Goal: Information Seeking & Learning: Check status

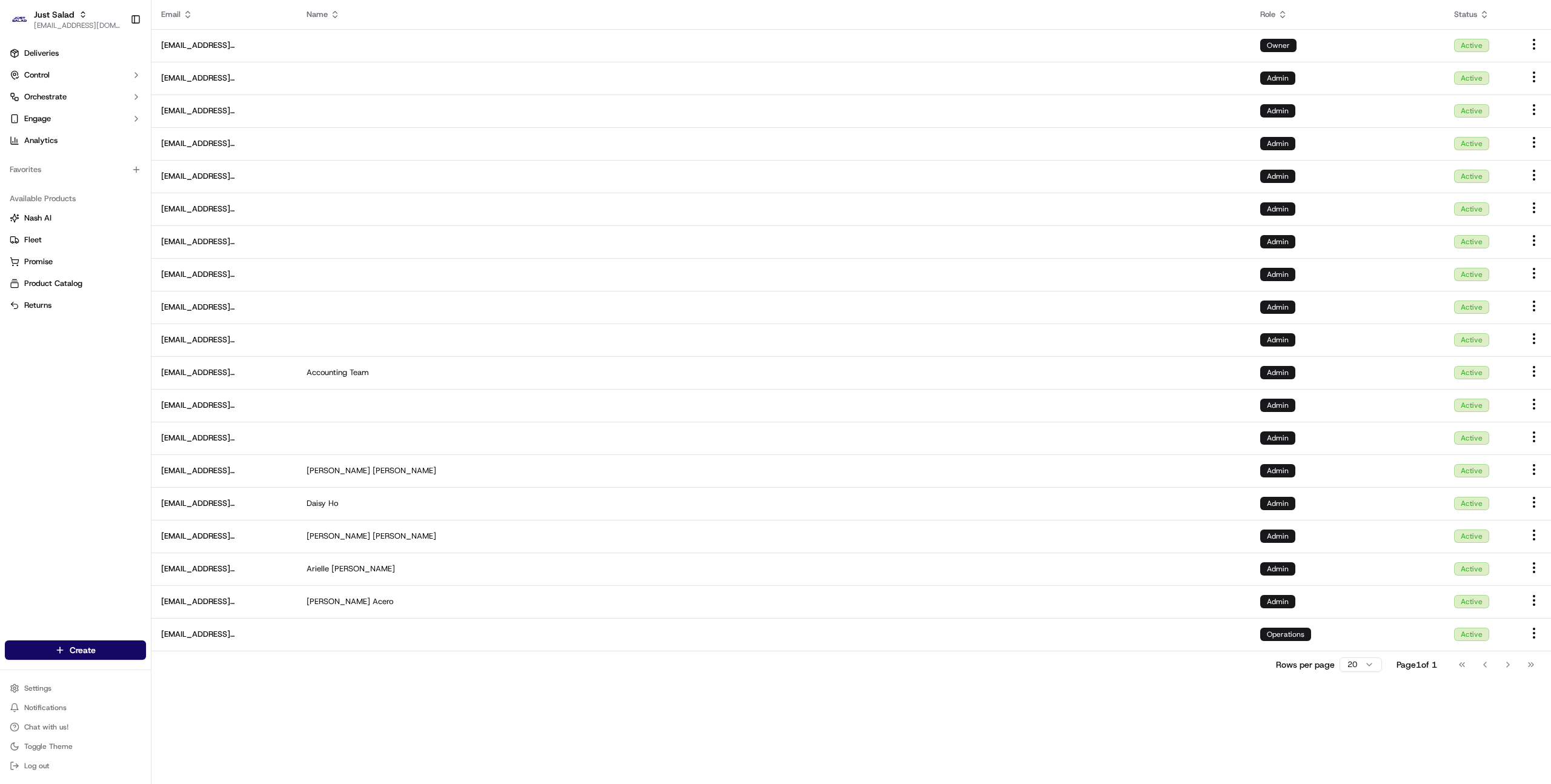
click at [97, 450] on div "Deliveries Control Orchestrate Engage Analytics Favorites Available Products [P…" at bounding box center [75, 335] width 151 height 591
type input "j"
type input "jiffy"
click at [238, 61] on div "Jiffy" at bounding box center [219, 62] width 175 height 24
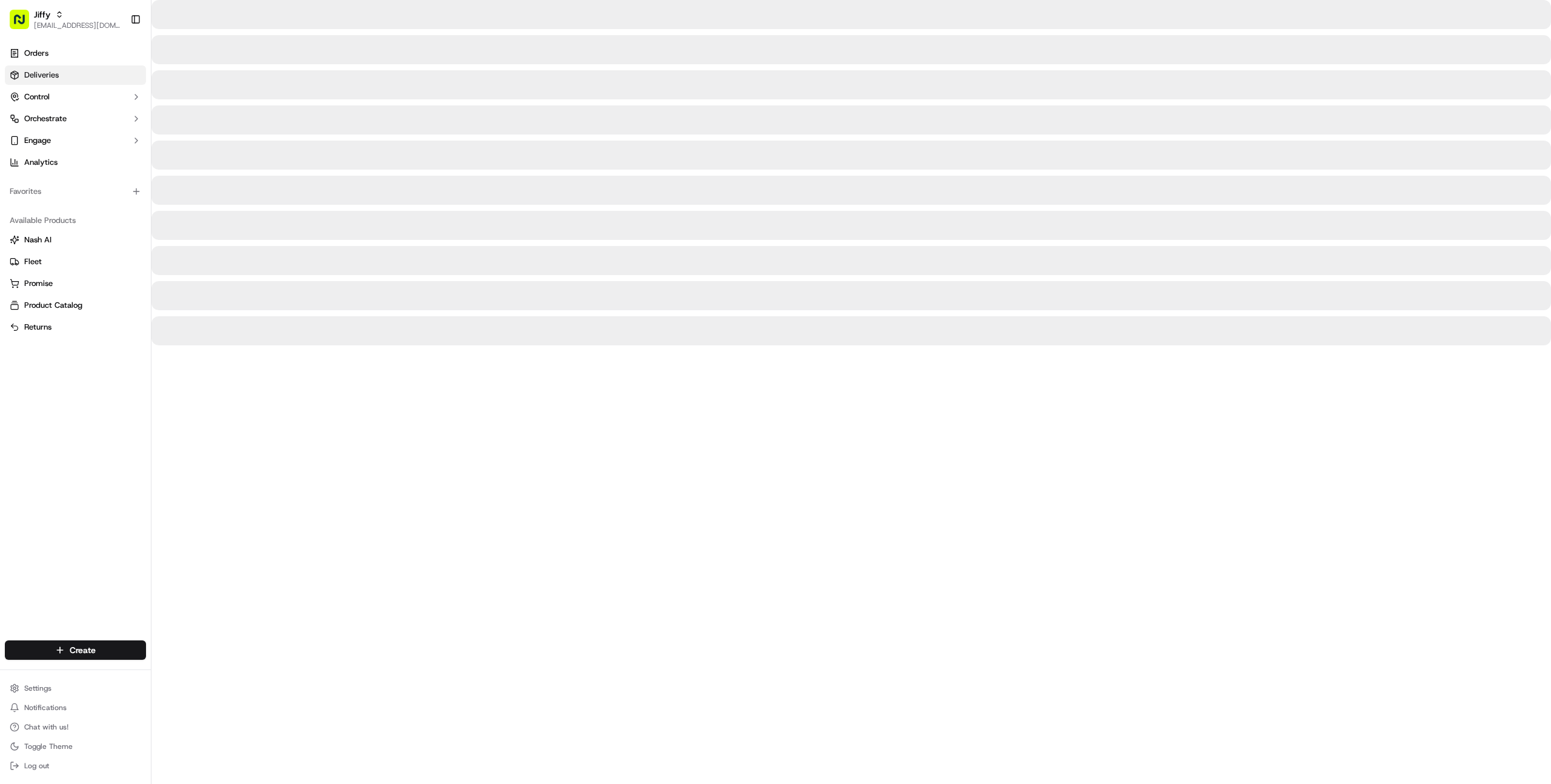
click at [113, 75] on link "Deliveries" at bounding box center [75, 74] width 141 height 19
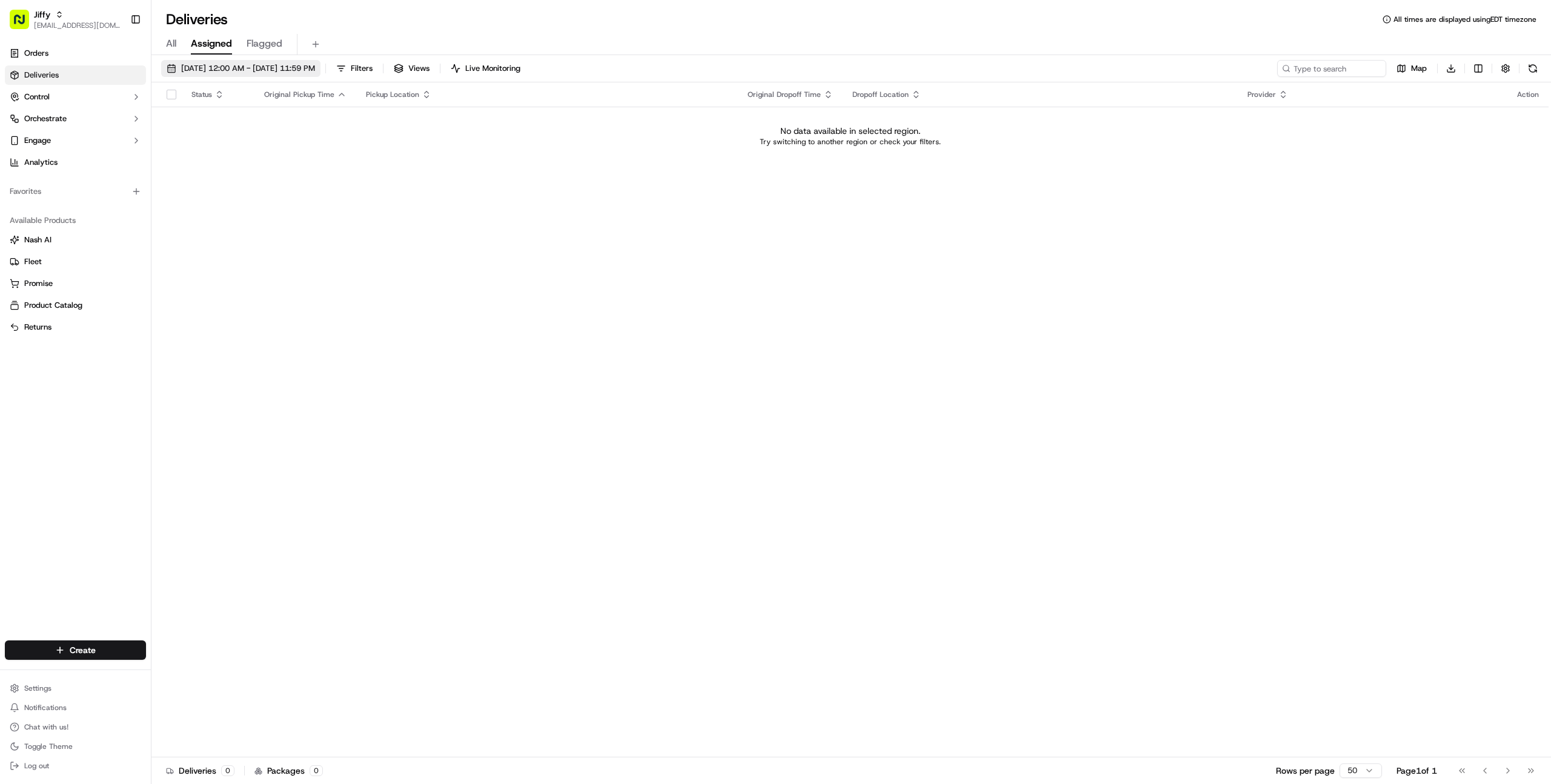
click at [281, 69] on span "[DATE] 12:00 AM - [DATE] 11:59 PM" at bounding box center [248, 69] width 134 height 11
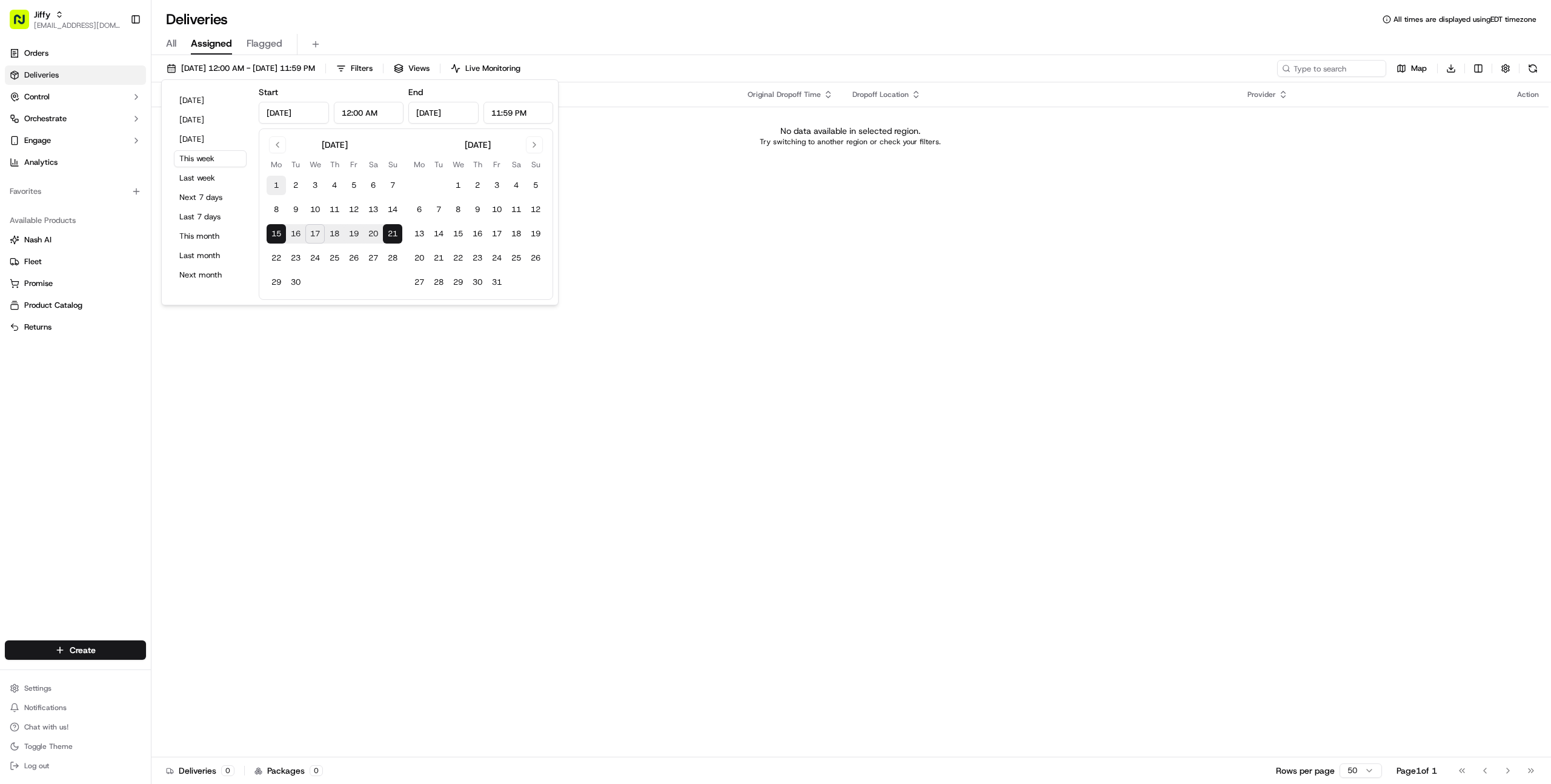
click at [273, 185] on button "1" at bounding box center [276, 184] width 19 height 19
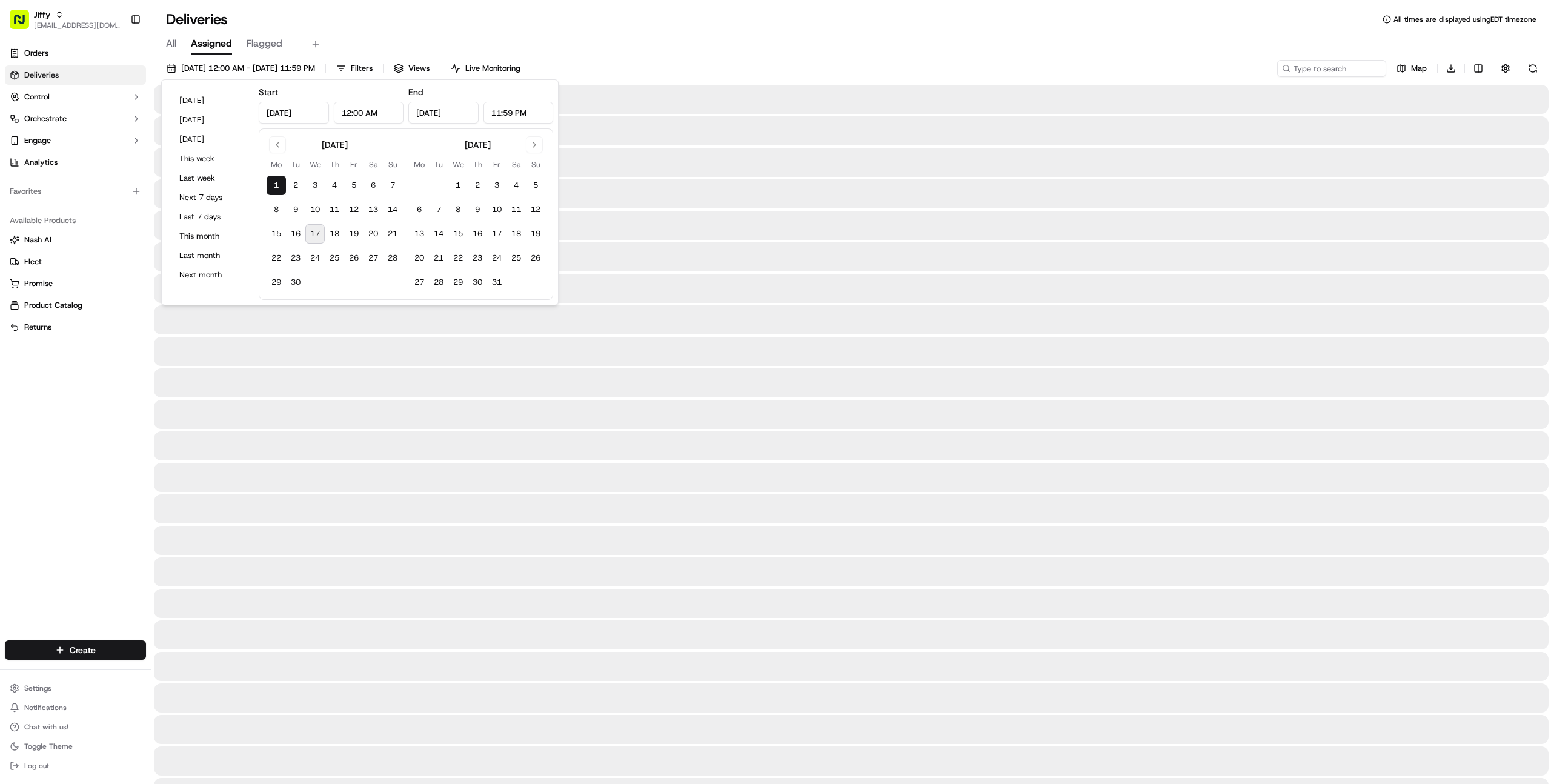
type input "[DATE]"
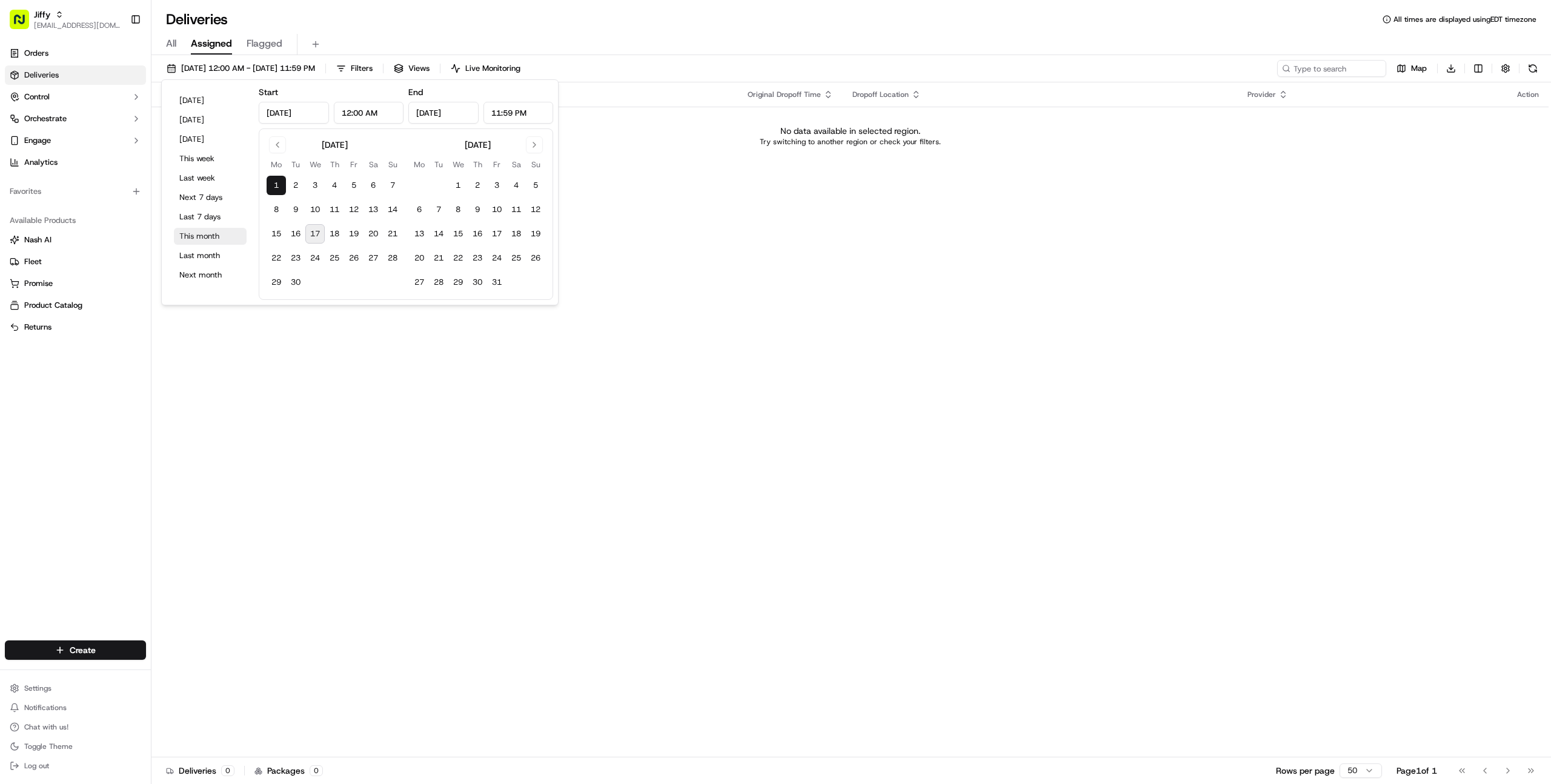
click at [210, 237] on button "This month" at bounding box center [210, 236] width 72 height 17
type input "[DATE]"
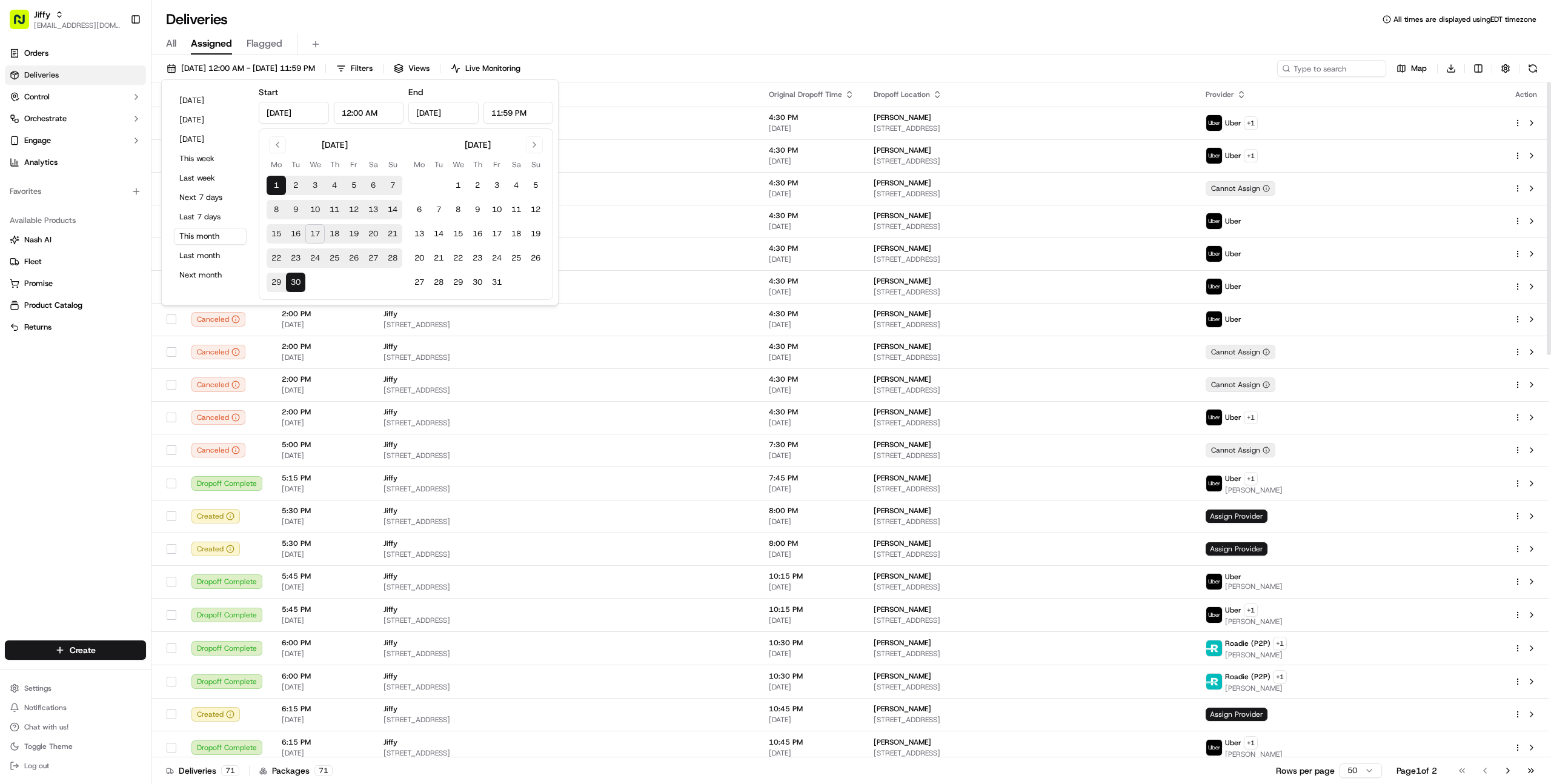
click at [930, 37] on div "All Assigned Flagged" at bounding box center [850, 44] width 1399 height 21
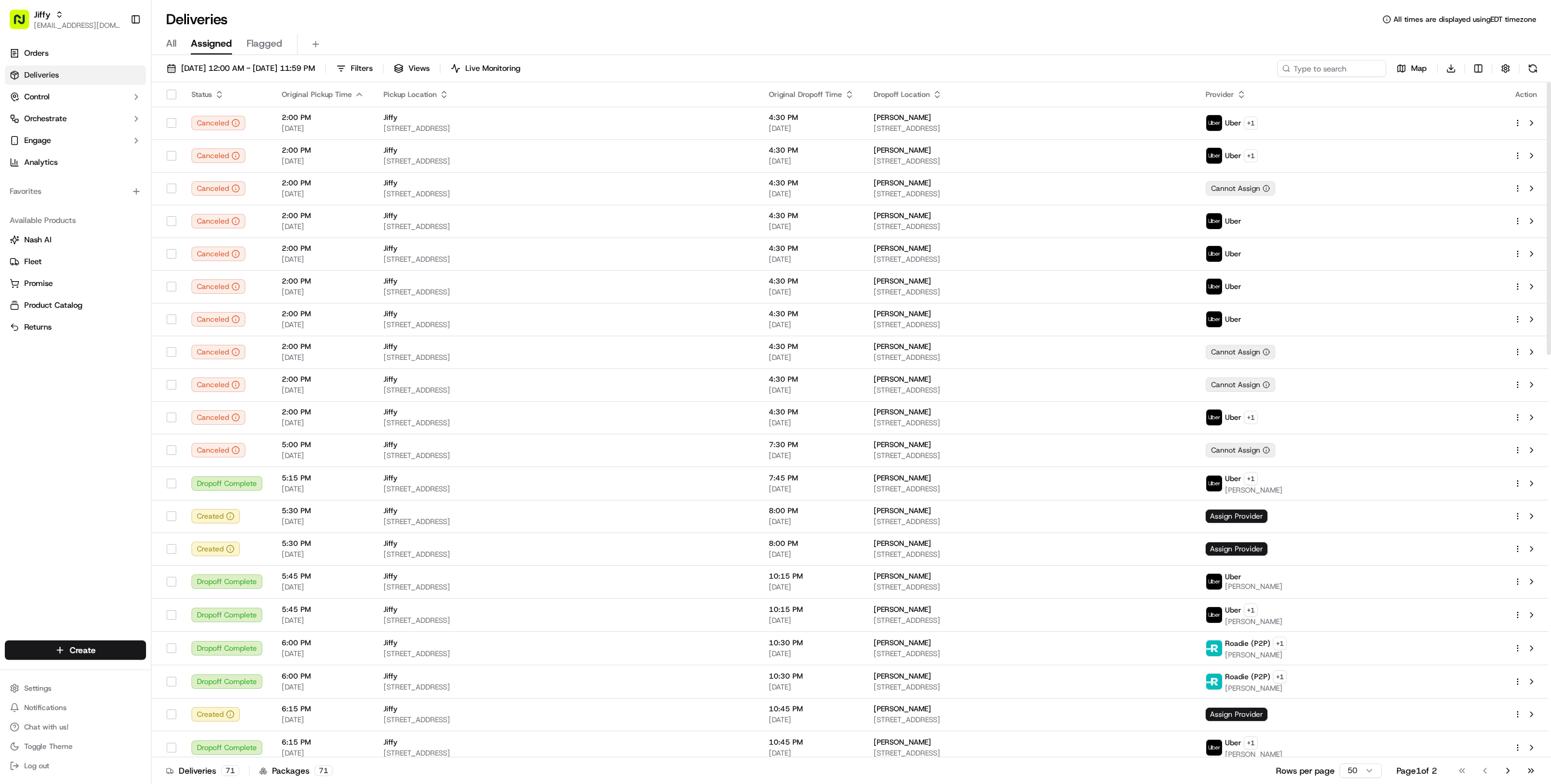
click at [932, 94] on icon "button" at bounding box center [937, 94] width 10 height 10
click at [932, 108] on button "Dropoff Location Address (A-Z)" at bounding box center [930, 109] width 123 height 14
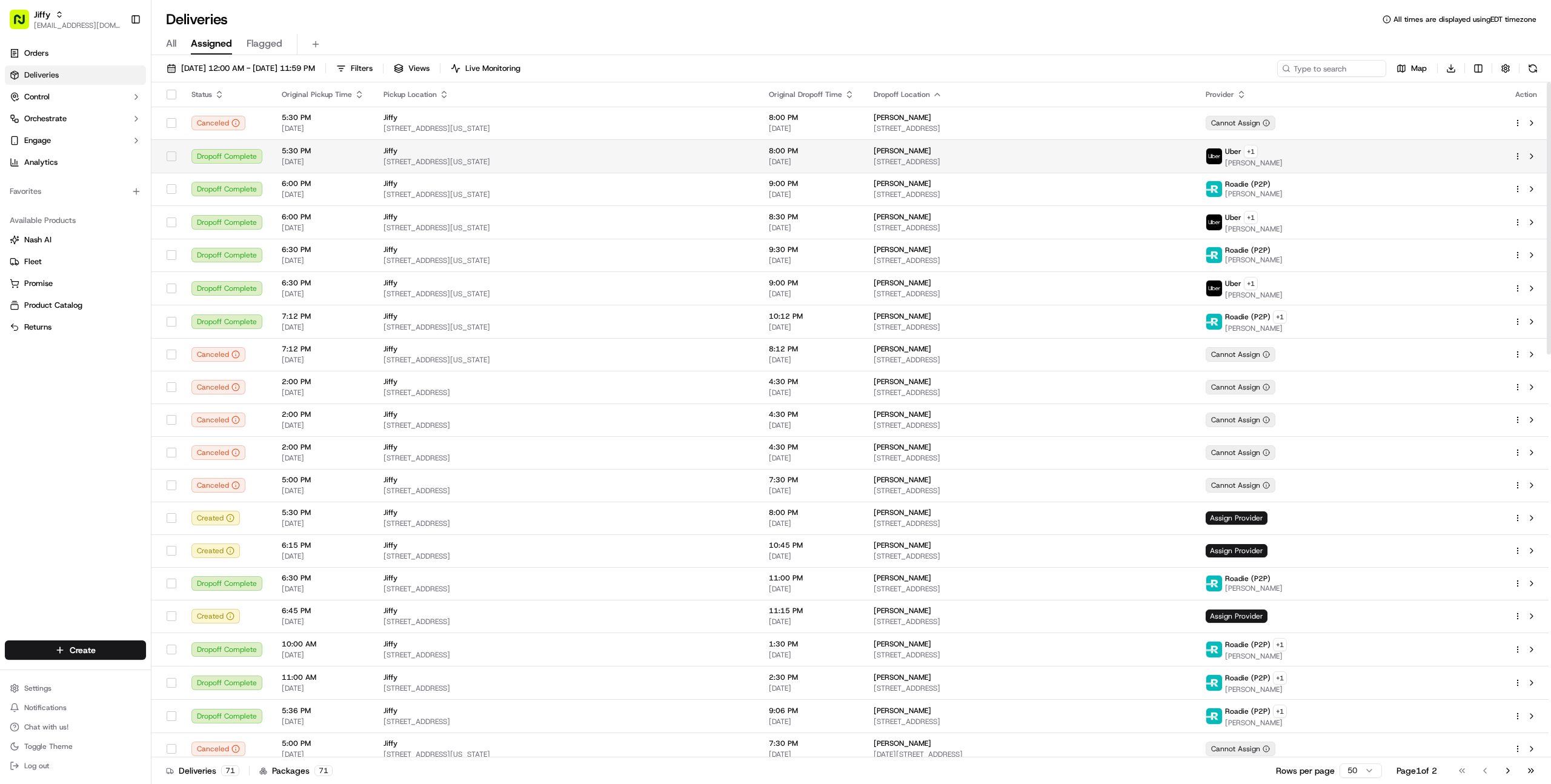
click at [572, 157] on span "[STREET_ADDRESS][US_STATE]" at bounding box center [566, 161] width 366 height 10
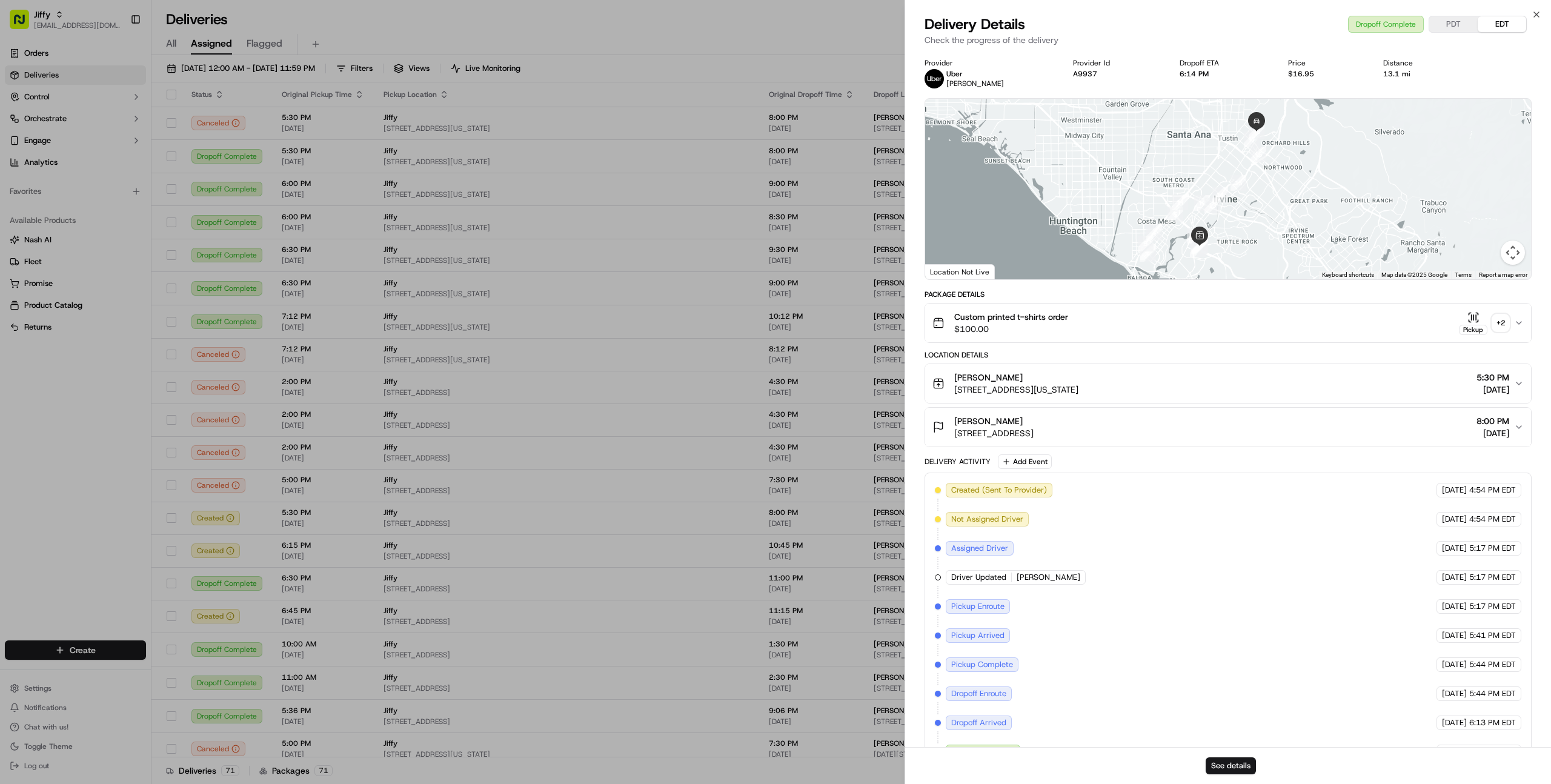
scroll to position [30, 0]
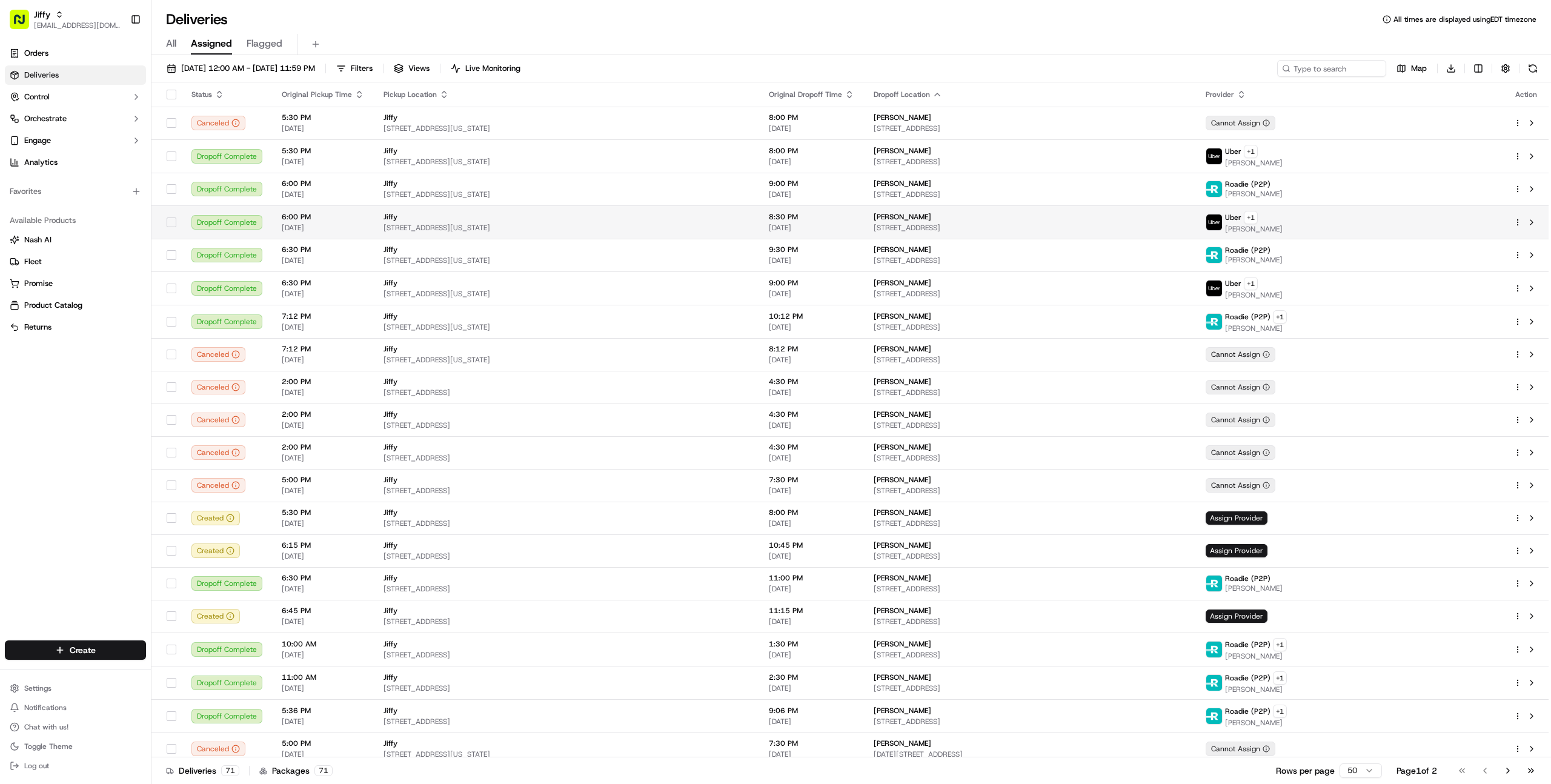
click at [657, 213] on div "Jiffy" at bounding box center [566, 216] width 366 height 10
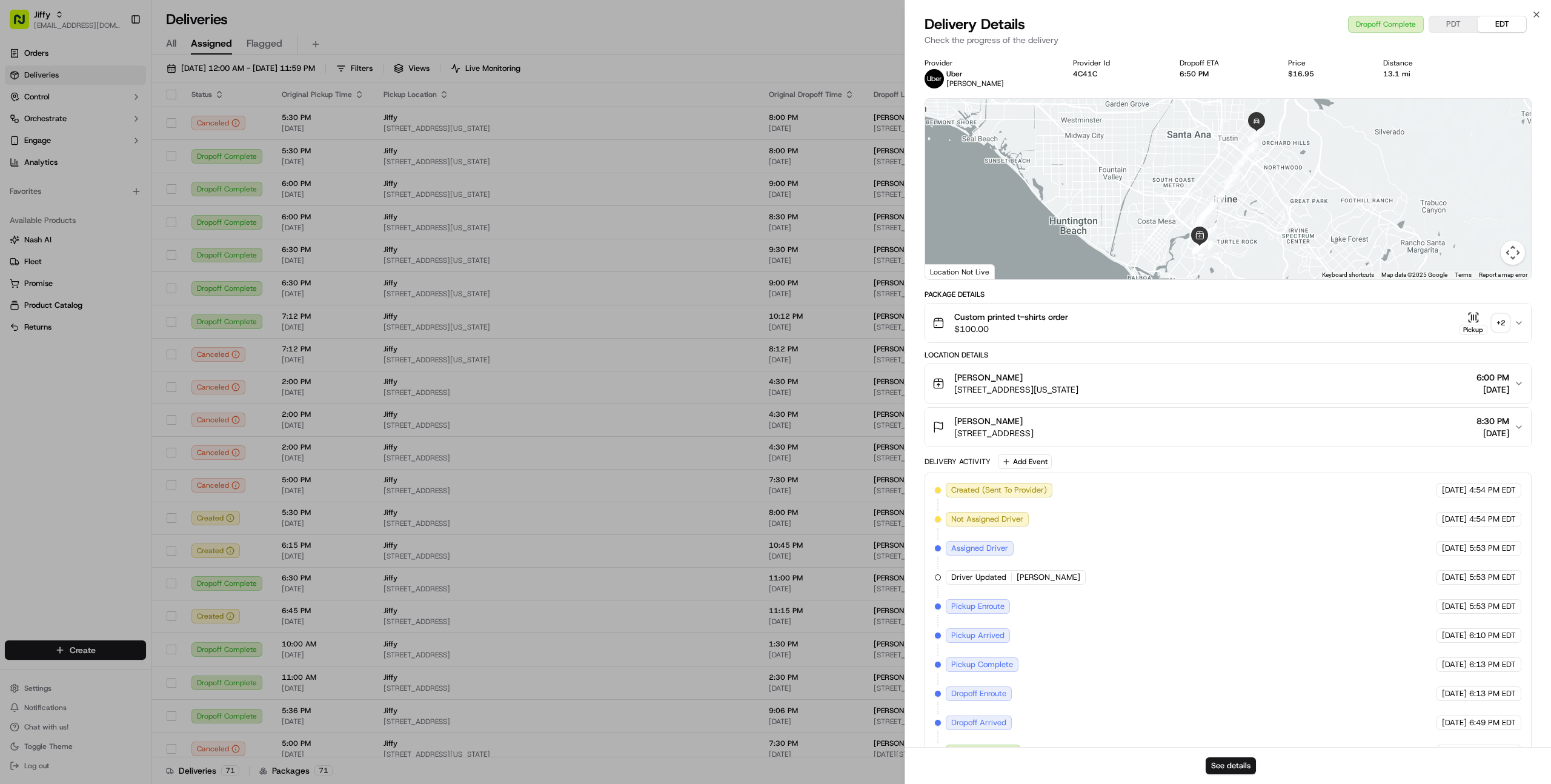
click at [1248, 305] on button "Custom printed t-shirts order $100.00 Pickup + 2" at bounding box center [1228, 323] width 606 height 39
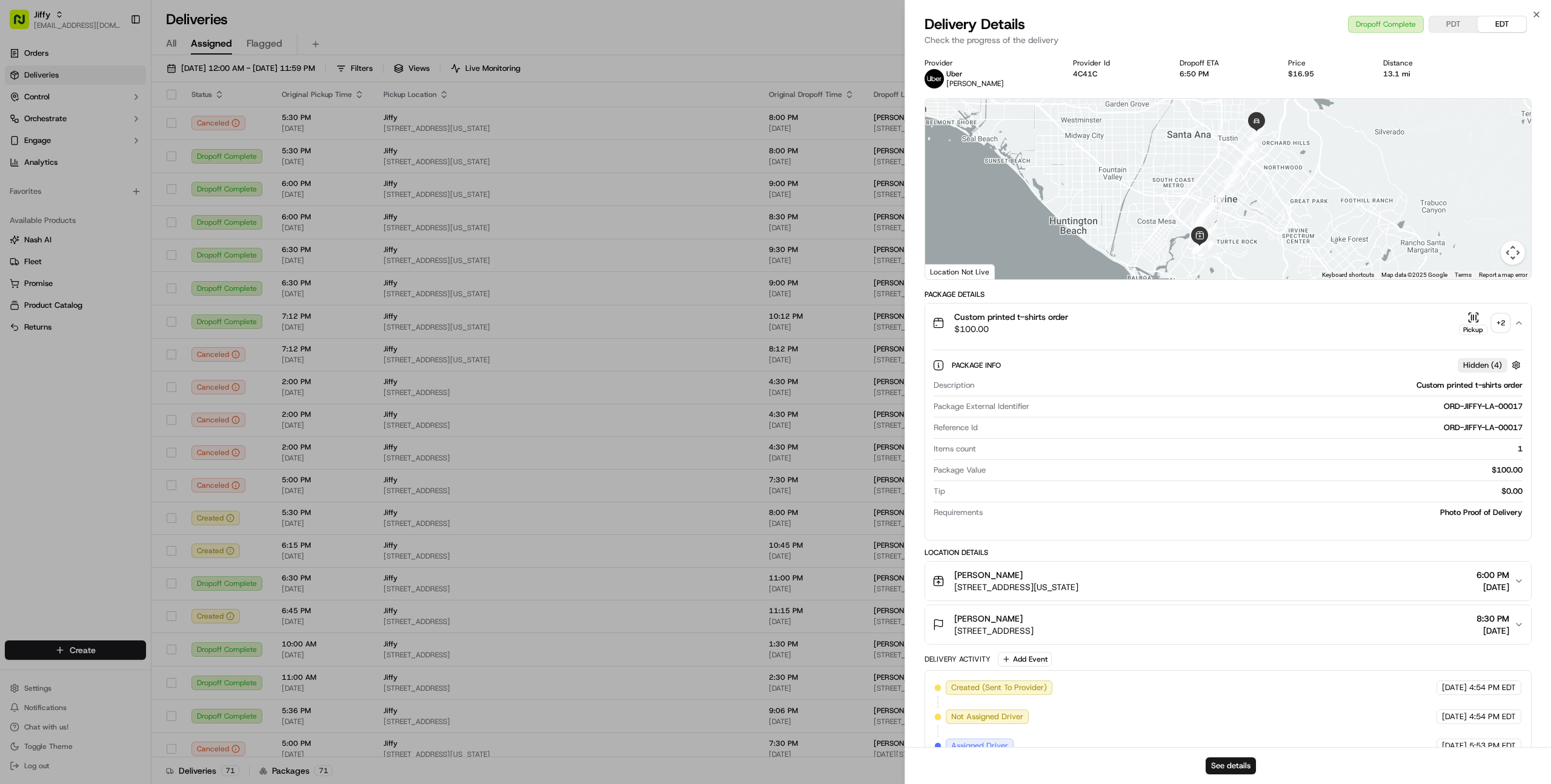
click at [1501, 317] on div "+ 2" at bounding box center [1500, 323] width 17 height 17
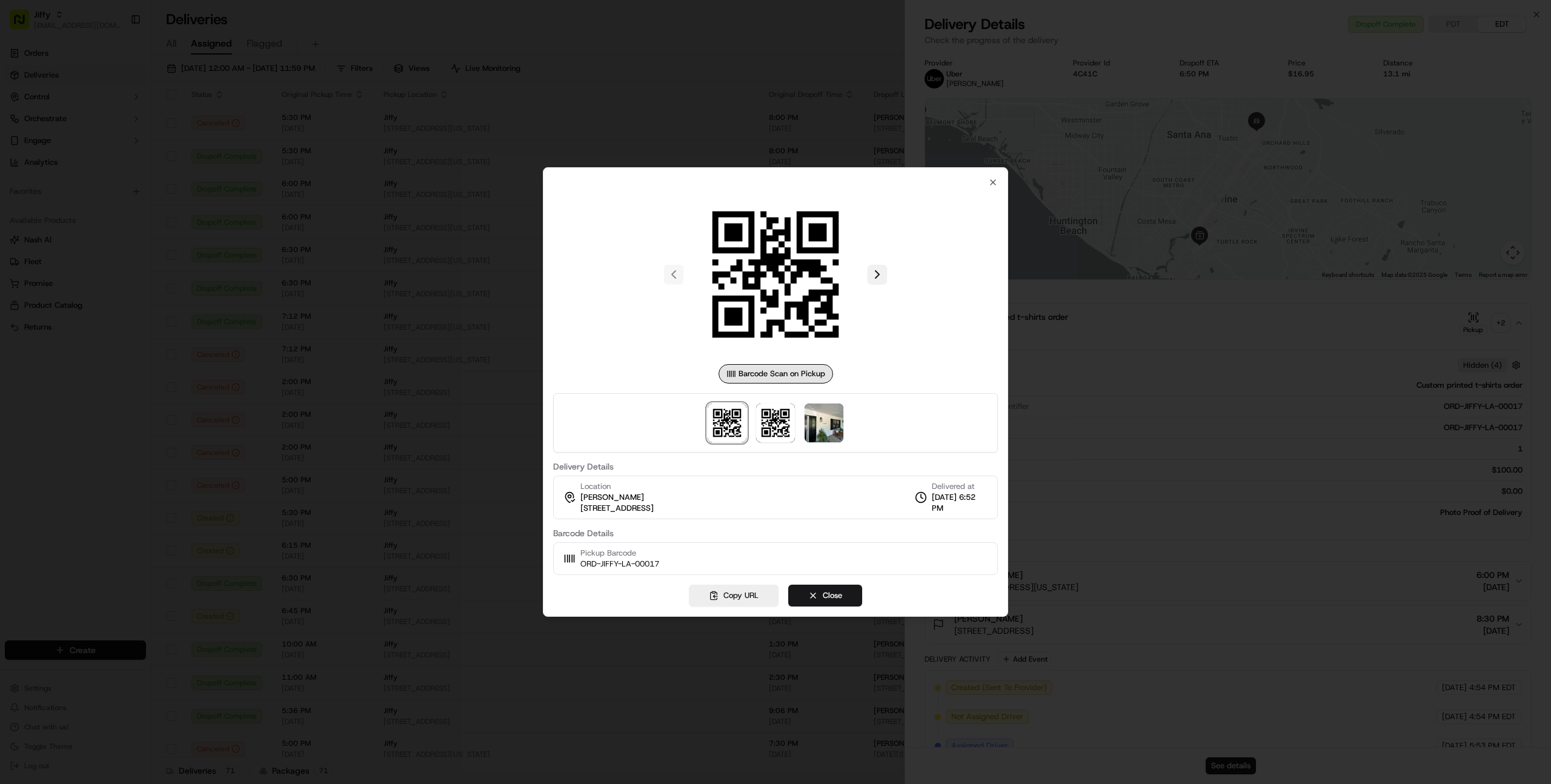
click at [871, 272] on button at bounding box center [876, 274] width 19 height 19
click at [1130, 419] on div at bounding box center [775, 392] width 1551 height 784
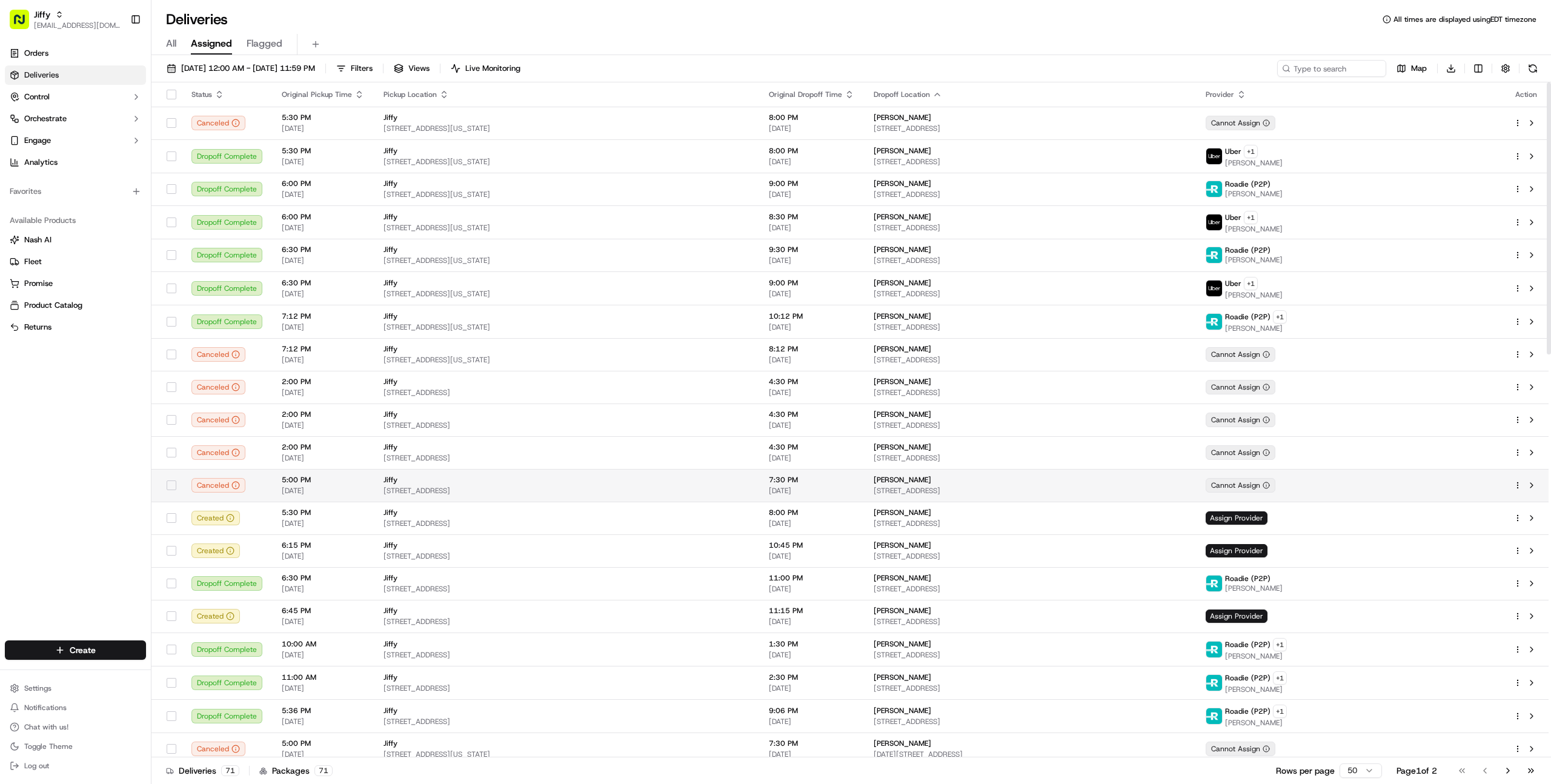
click at [797, 498] on td "7:30 PM [DATE]" at bounding box center [811, 485] width 105 height 33
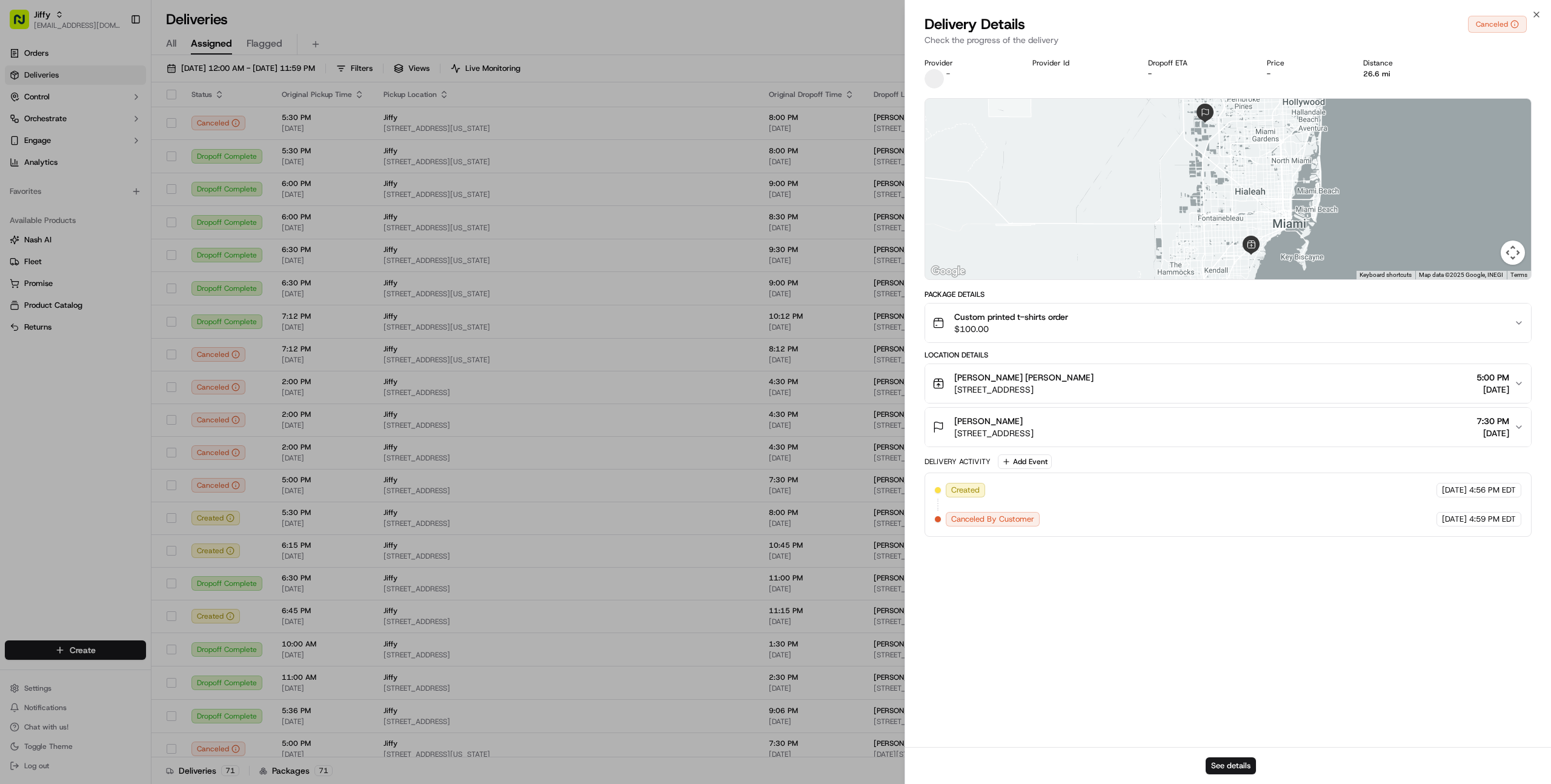
click at [1488, 316] on div "Custom printed t-shirts order $100.00" at bounding box center [1223, 323] width 582 height 24
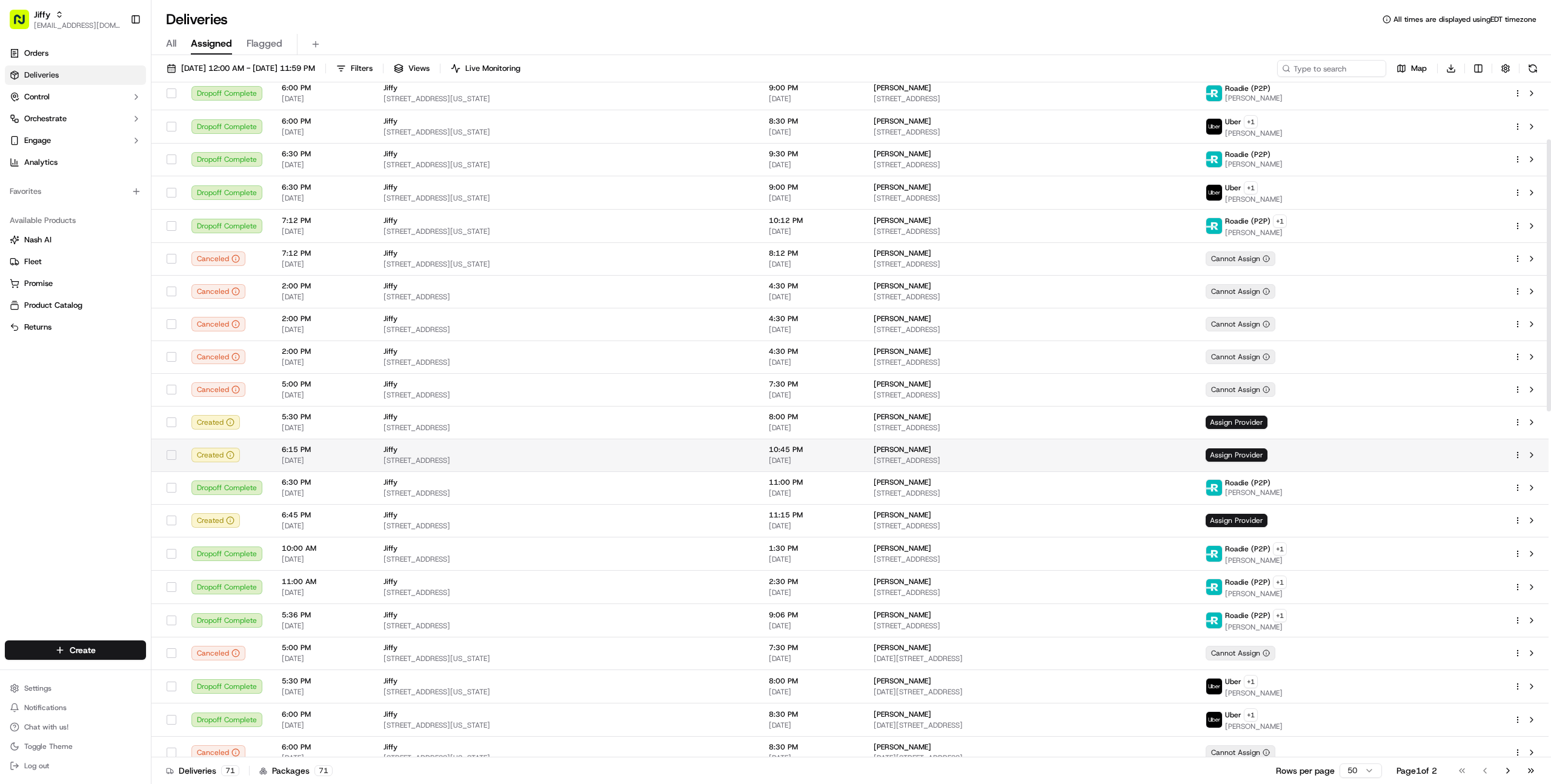
scroll to position [165, 0]
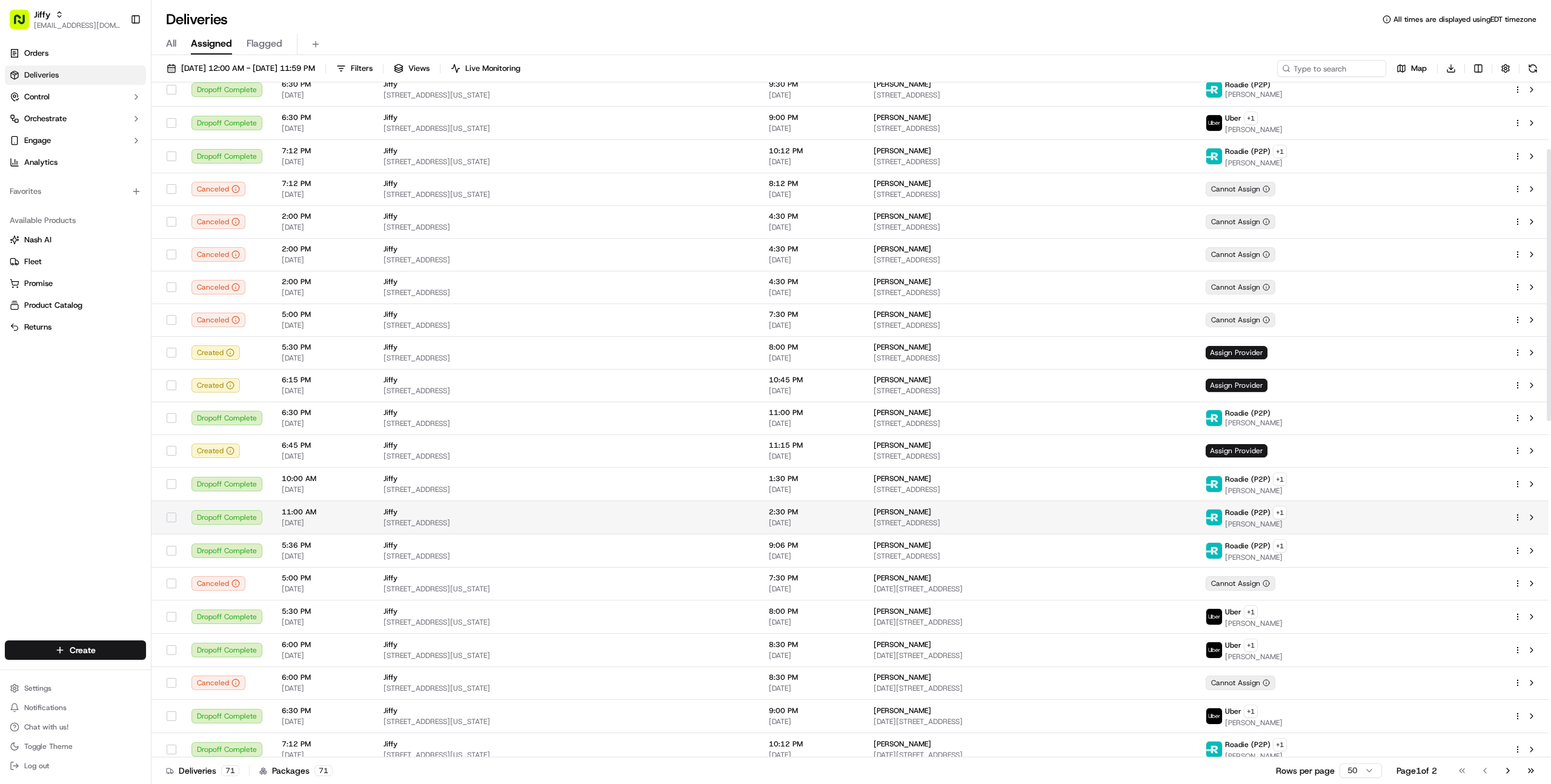
click at [818, 513] on span "2:30 PM" at bounding box center [811, 512] width 85 height 10
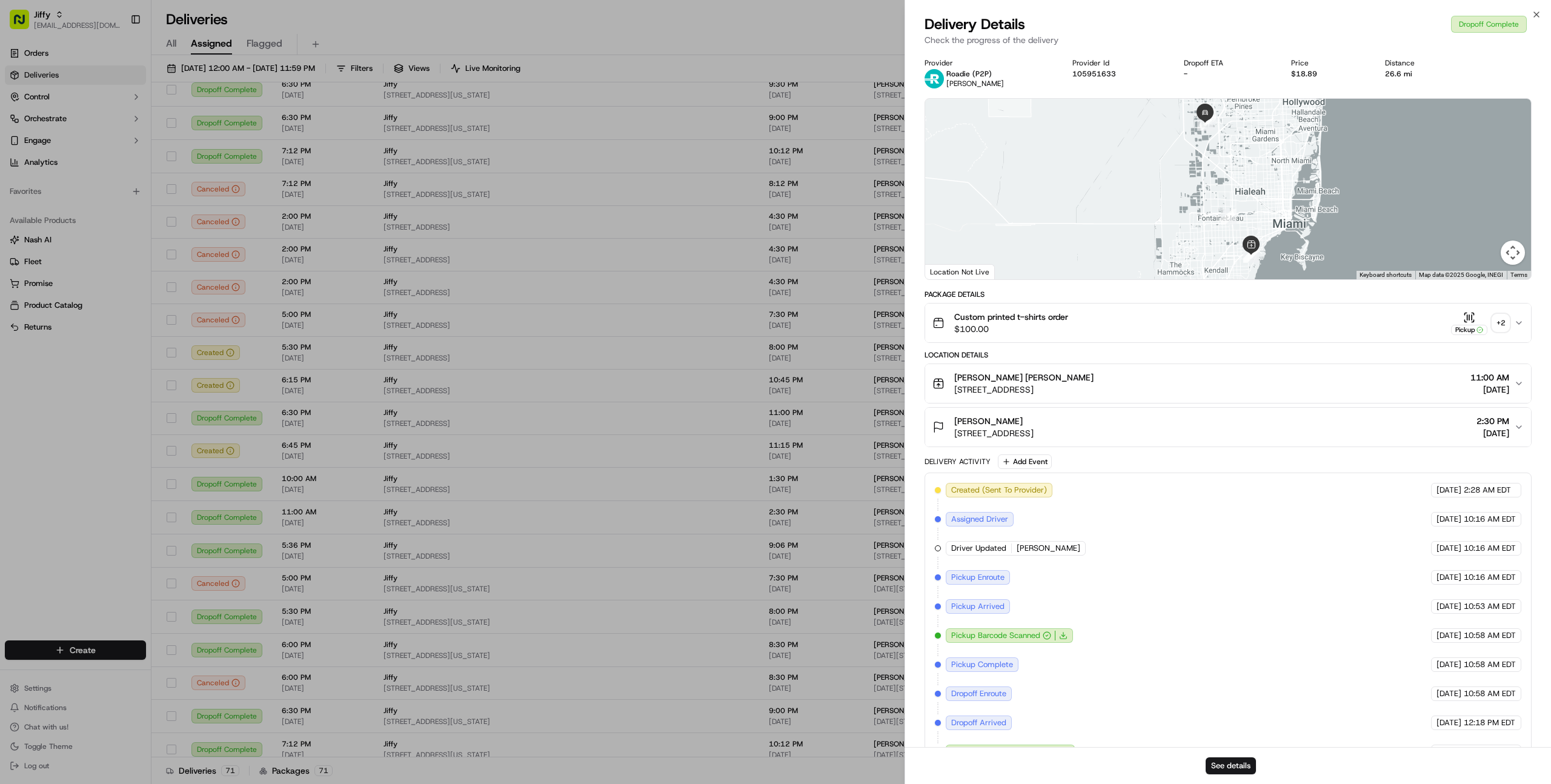
click at [1503, 328] on div "+ 2" at bounding box center [1500, 323] width 17 height 17
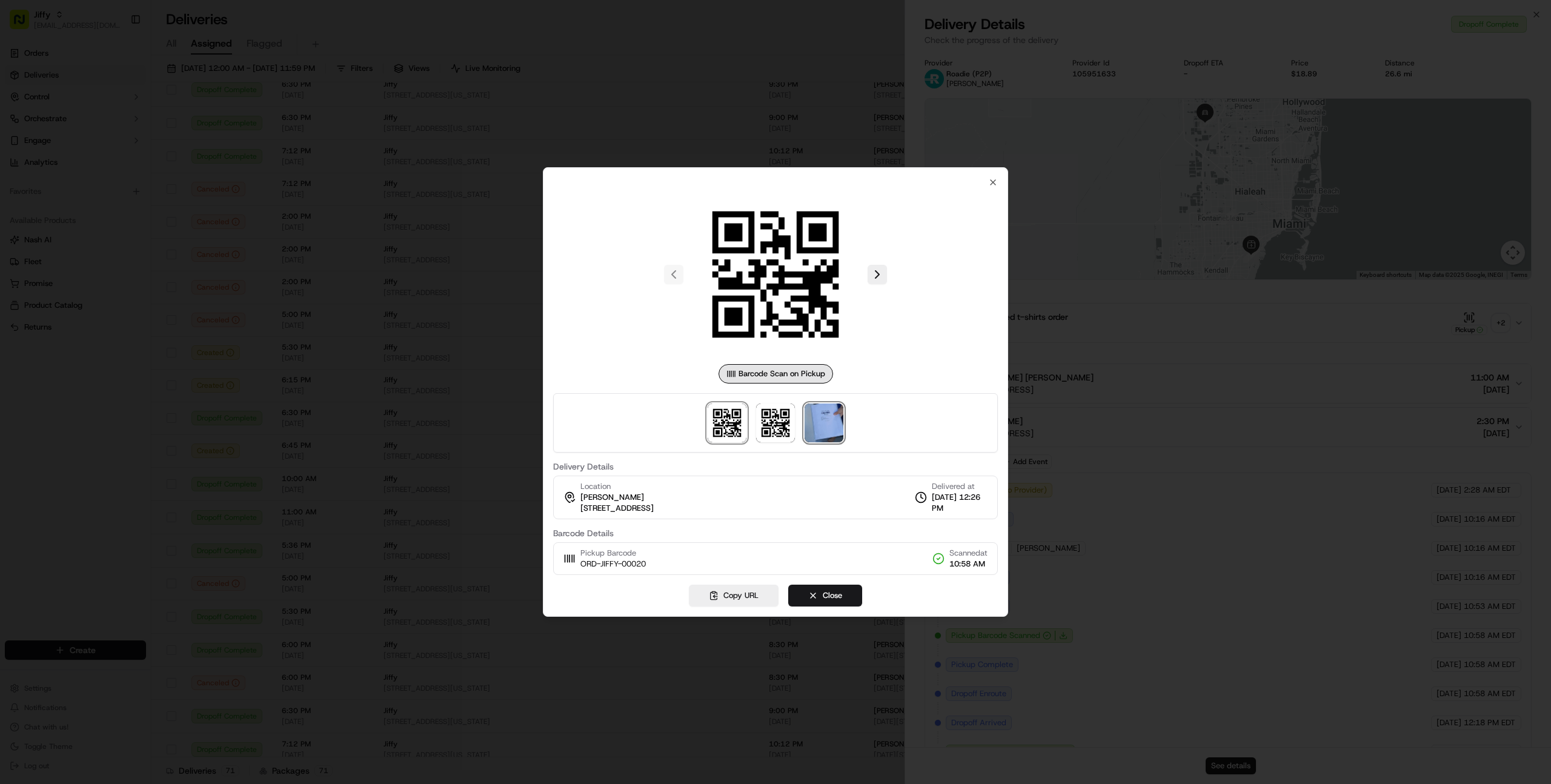
click at [841, 415] on img at bounding box center [824, 422] width 39 height 39
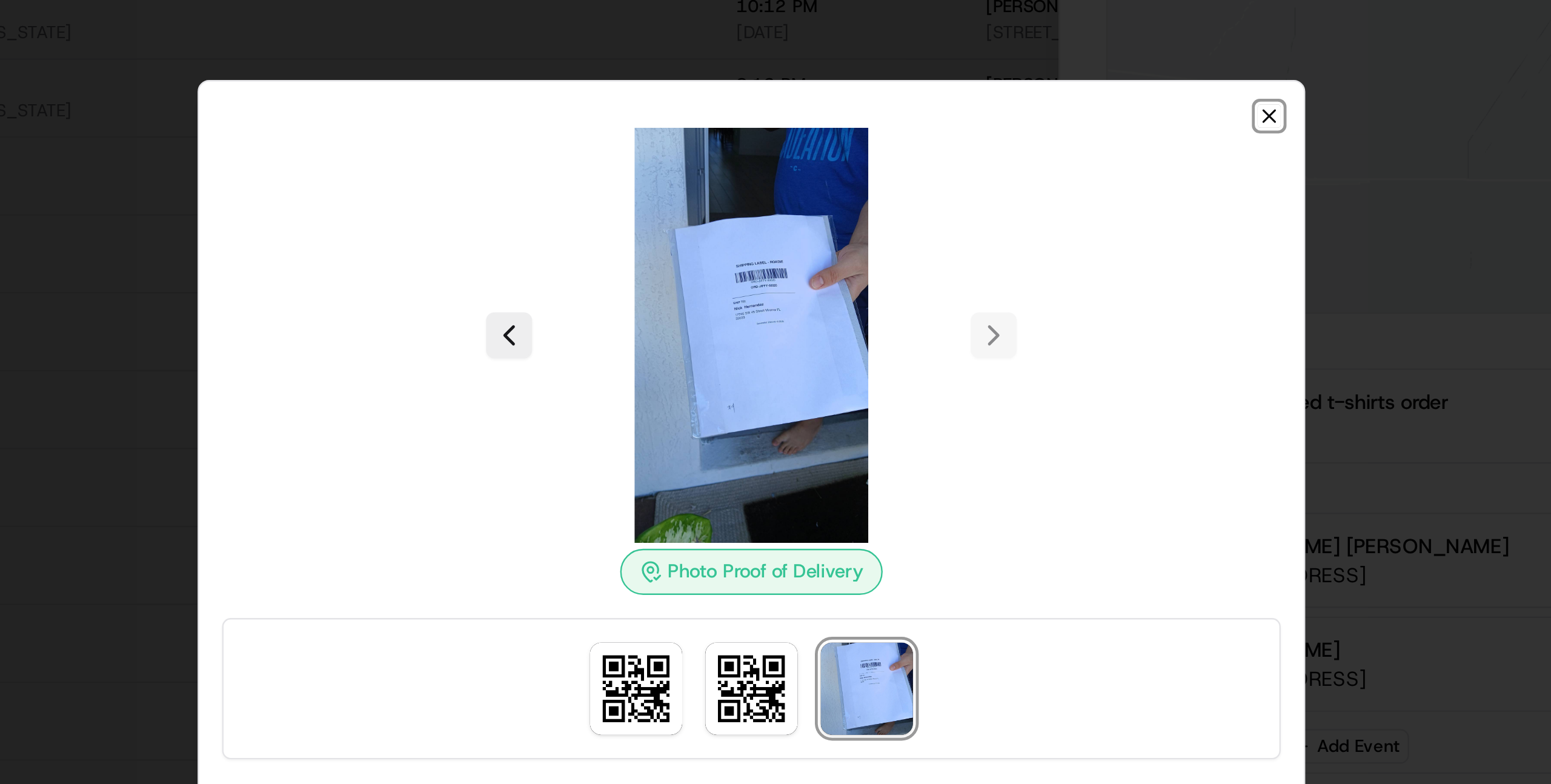
click at [994, 199] on icon "button" at bounding box center [992, 196] width 10 height 10
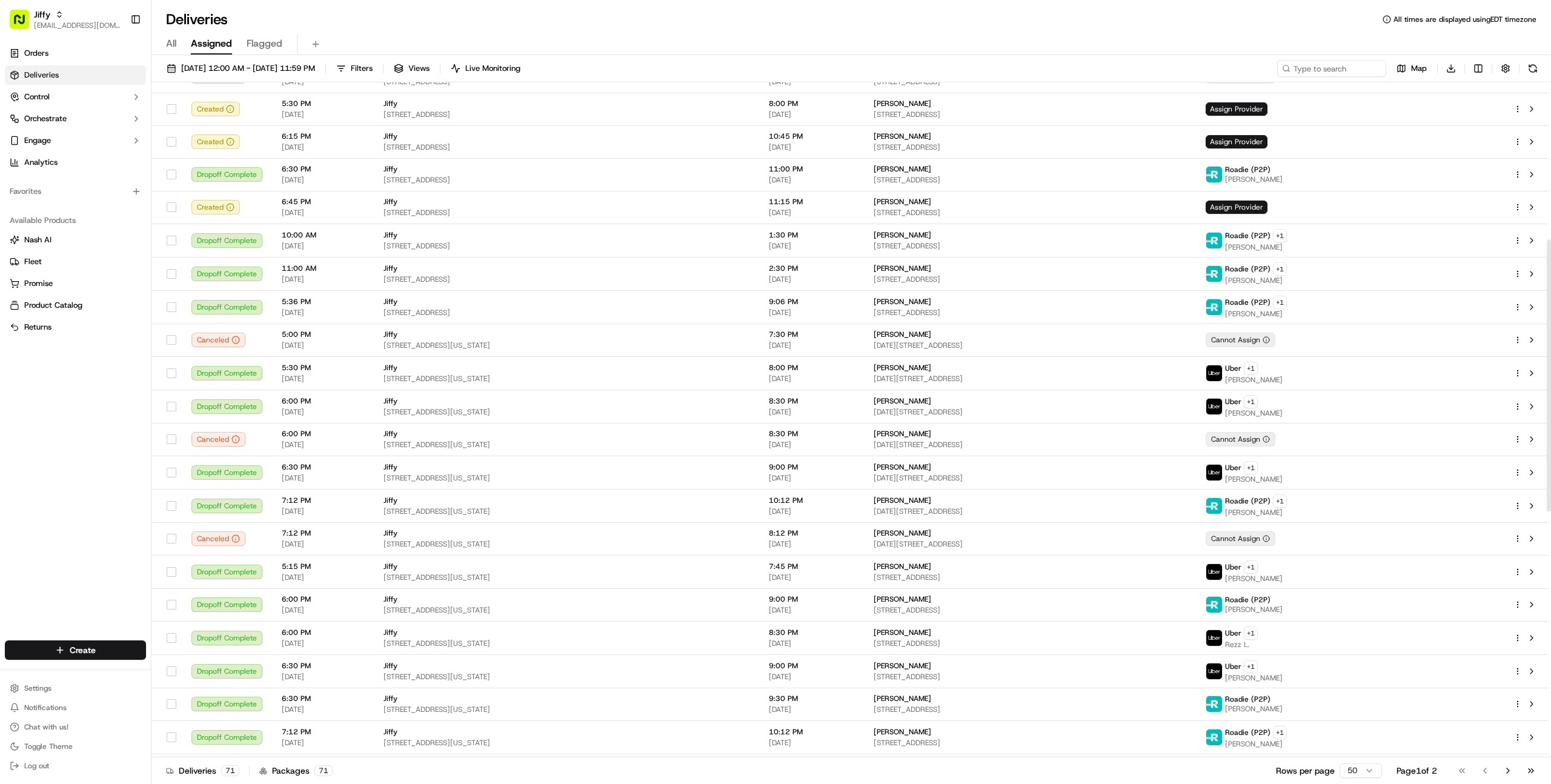
scroll to position [411, 0]
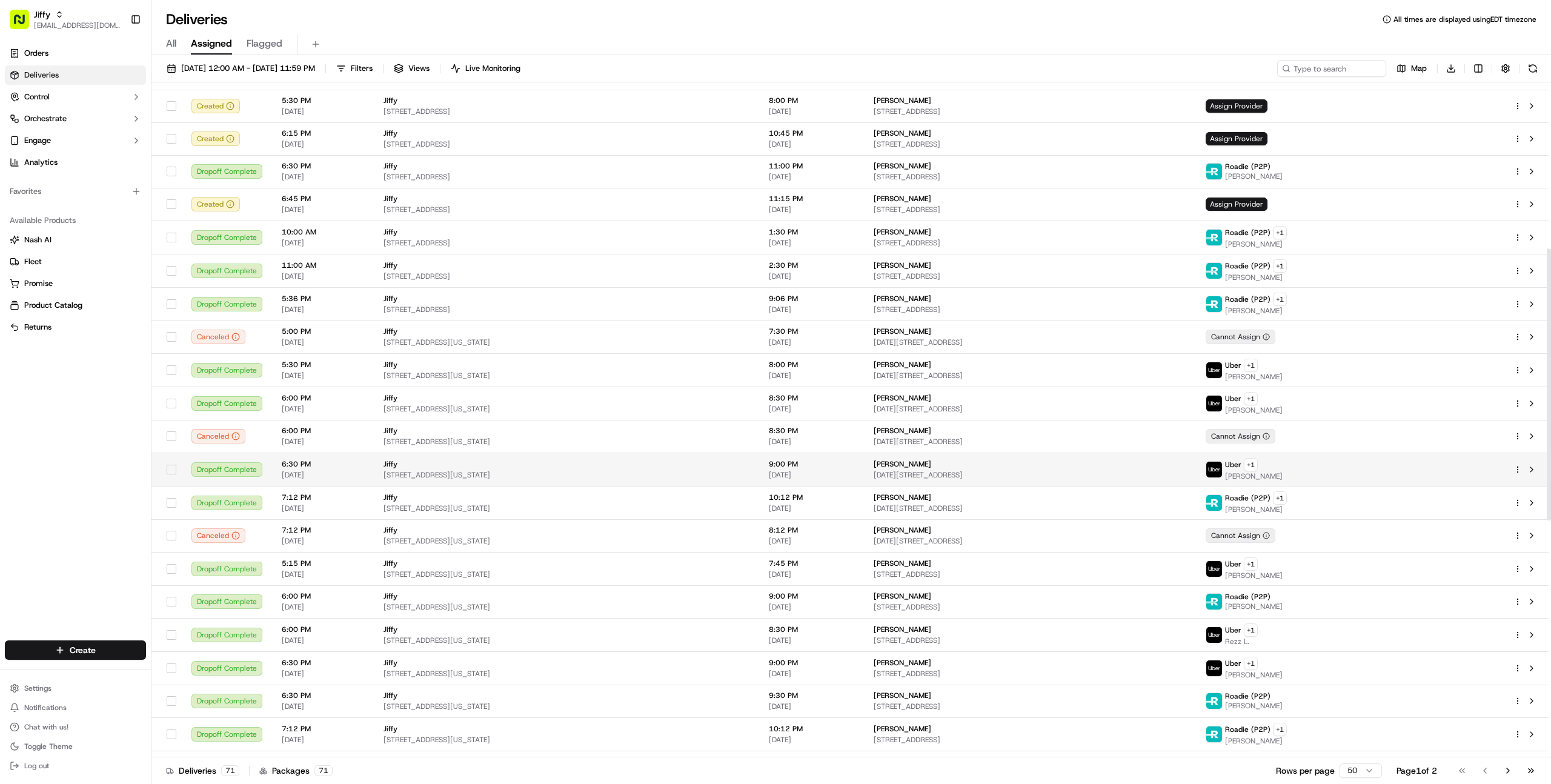
click at [734, 474] on span "[STREET_ADDRESS][US_STATE]" at bounding box center [566, 475] width 366 height 10
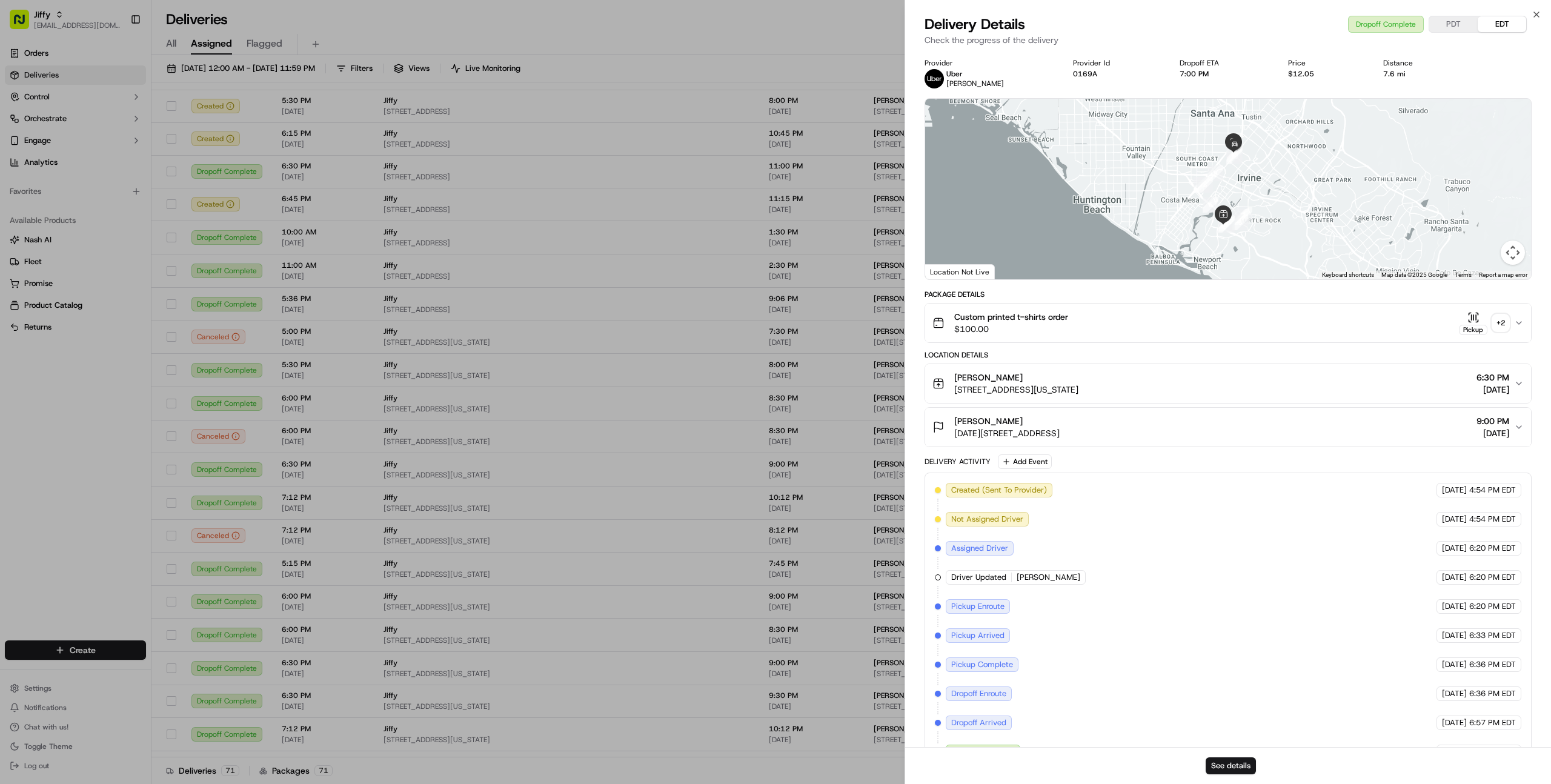
click at [1497, 318] on div "+ 2" at bounding box center [1500, 323] width 17 height 17
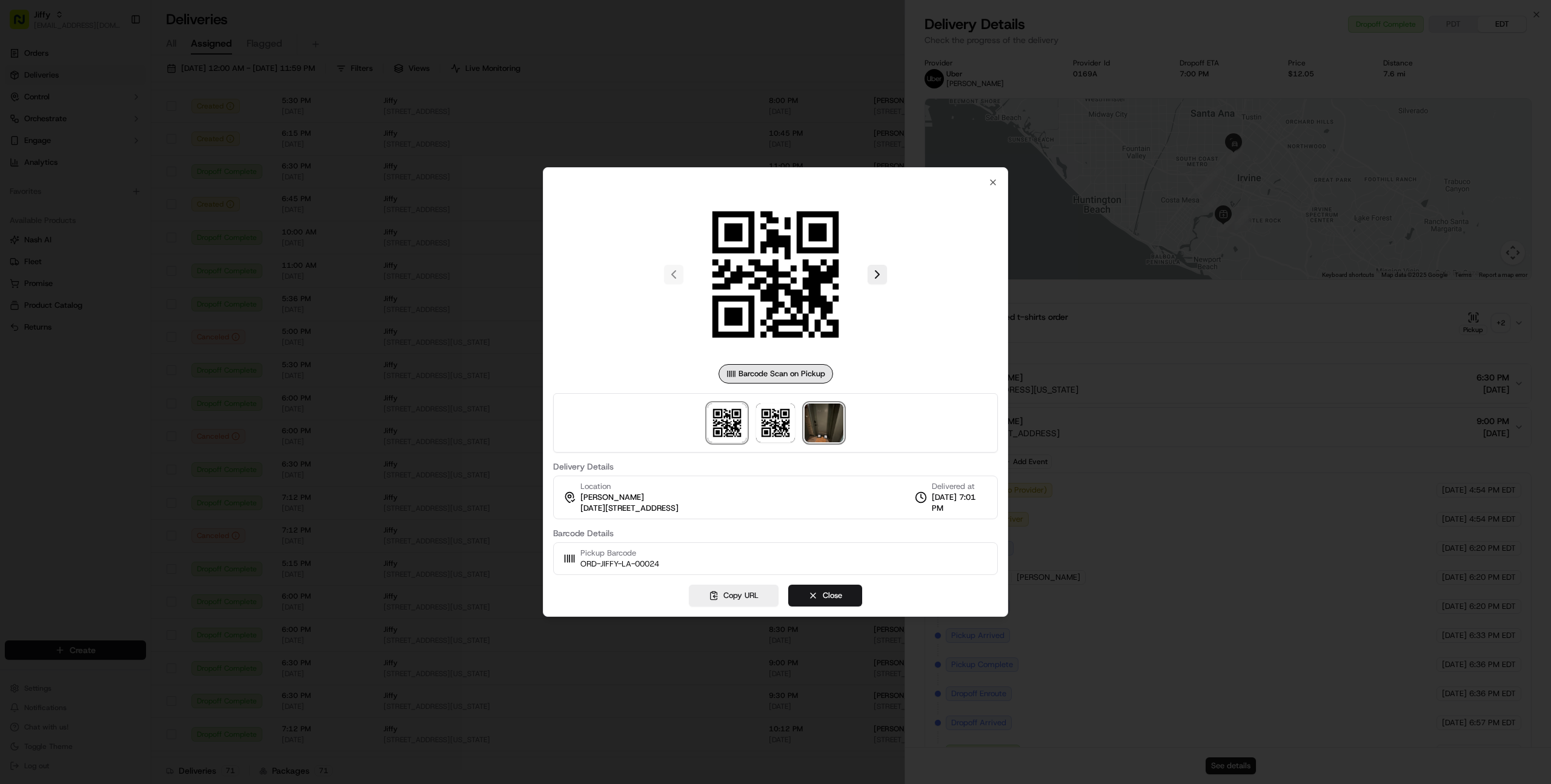
click at [819, 425] on img at bounding box center [824, 422] width 39 height 39
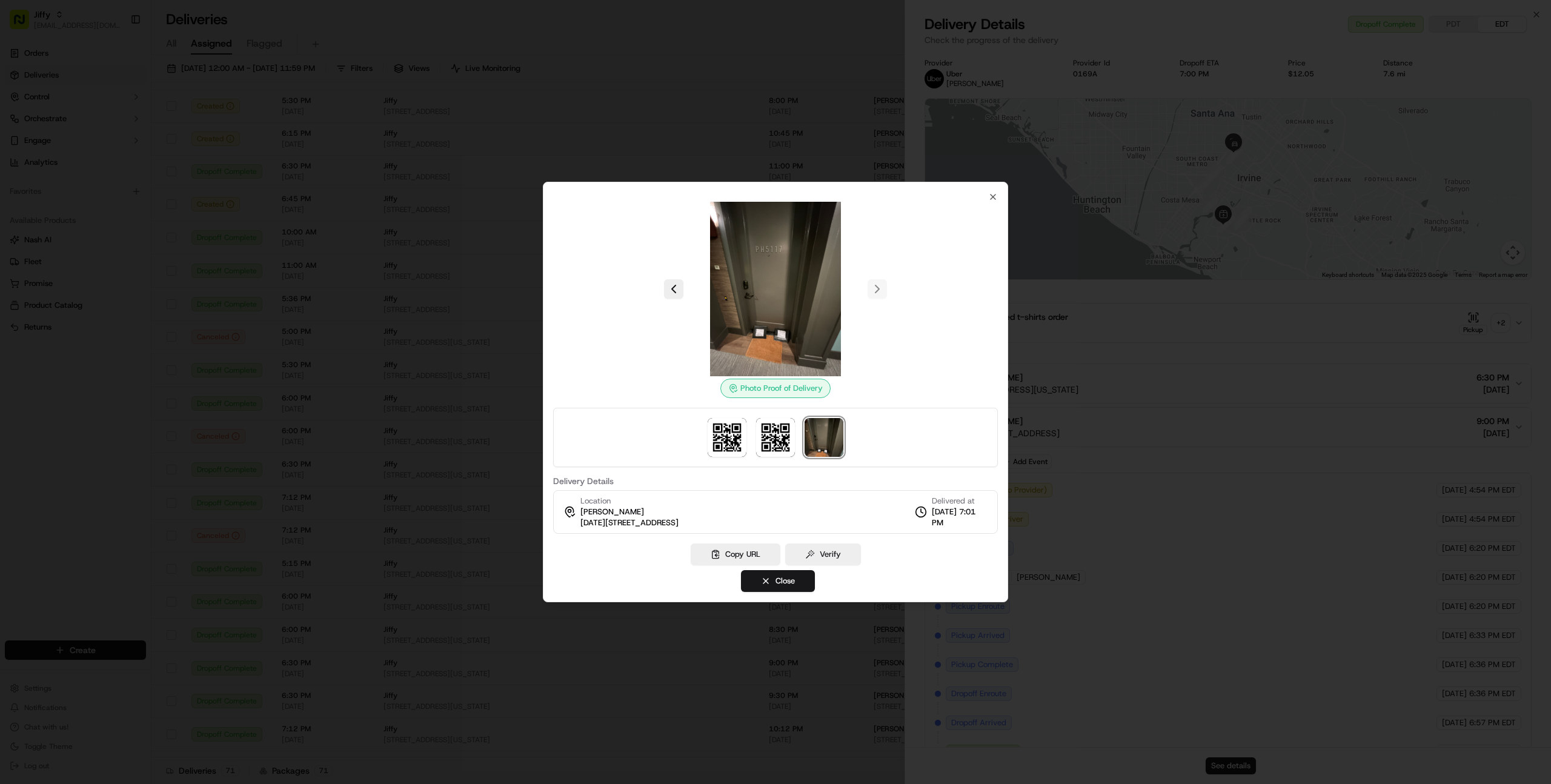
click at [993, 190] on div "Photo Proof of Delivery Delivery Details Location [PERSON_NAME] [DATE][STREET_A…" at bounding box center [775, 392] width 465 height 420
click at [995, 197] on icon "button" at bounding box center [992, 196] width 10 height 10
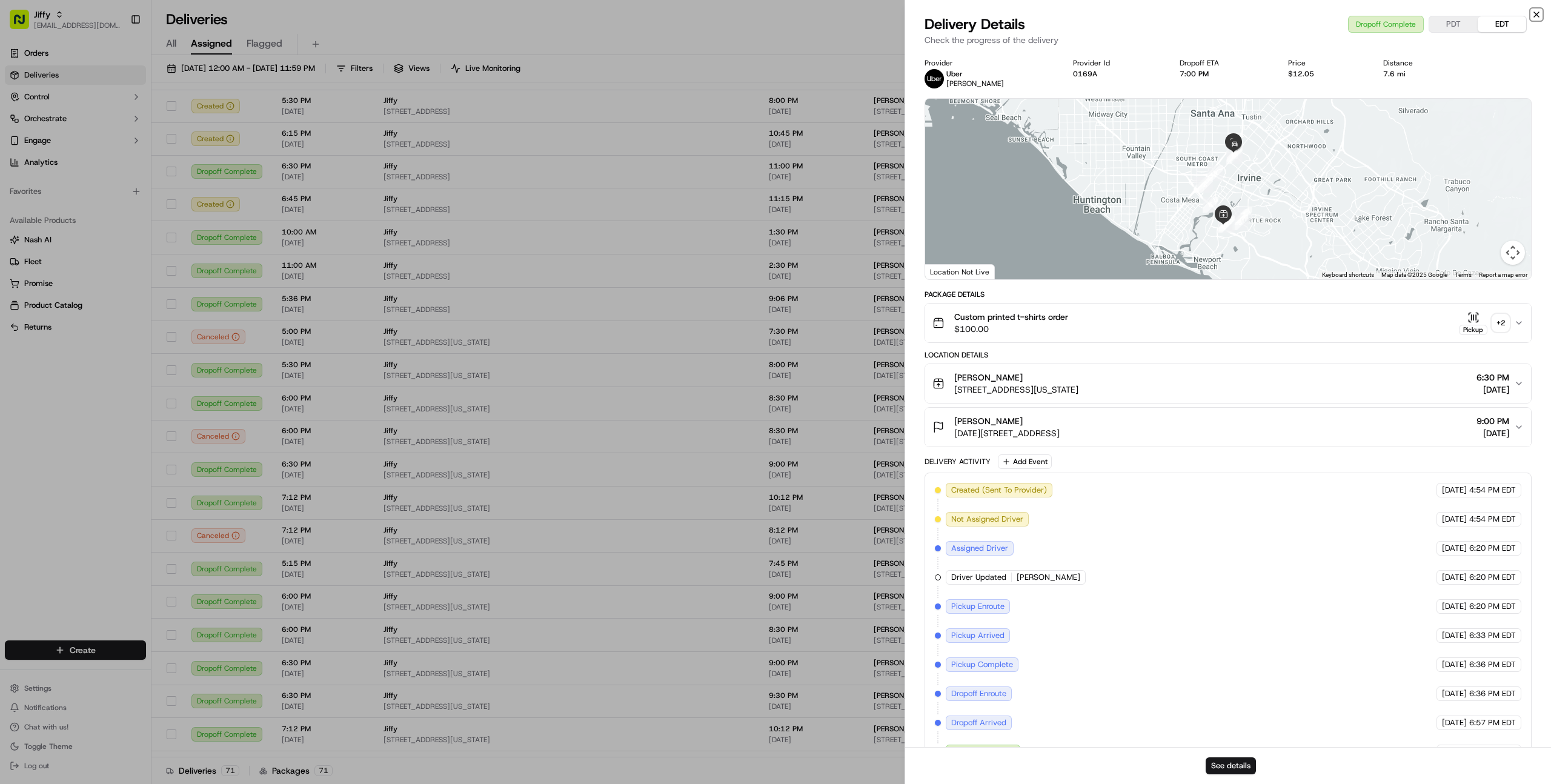
click at [1533, 12] on icon "button" at bounding box center [1536, 14] width 10 height 10
